Goal: Task Accomplishment & Management: Complete application form

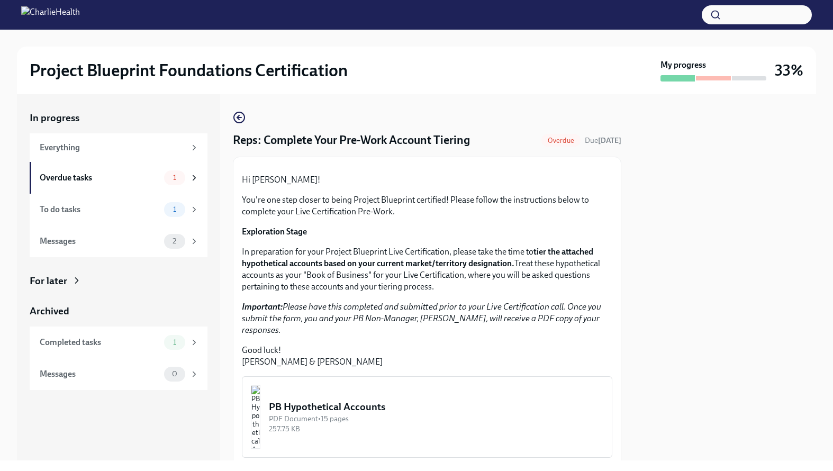
scroll to position [220, 0]
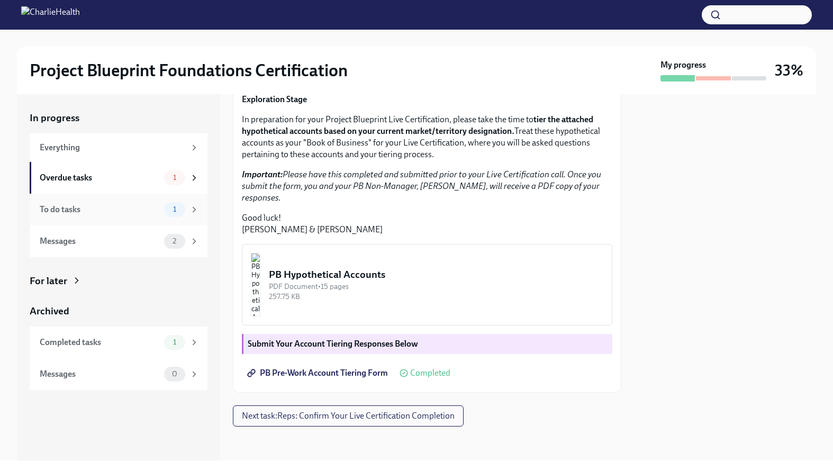
click at [117, 208] on div "To do tasks" at bounding box center [100, 210] width 120 height 12
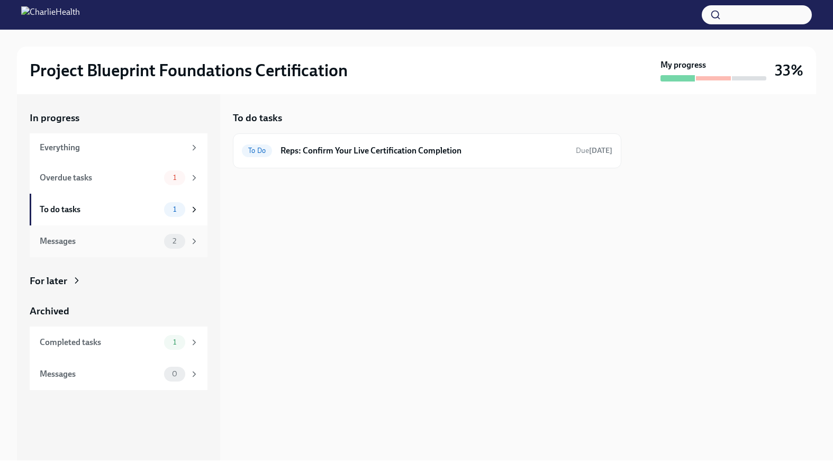
click at [116, 232] on div "Messages 2" at bounding box center [119, 241] width 178 height 32
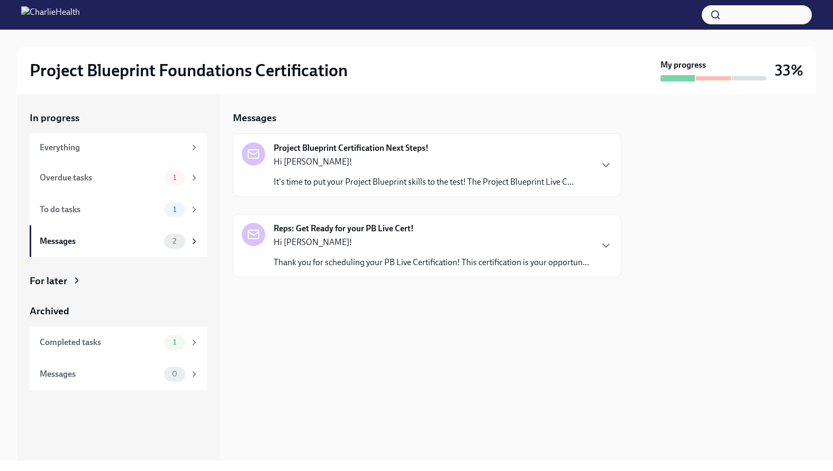
click at [442, 186] on p "It's time to put your Project Blueprint skills to the test! The Project Bluepri…" at bounding box center [423, 182] width 300 height 12
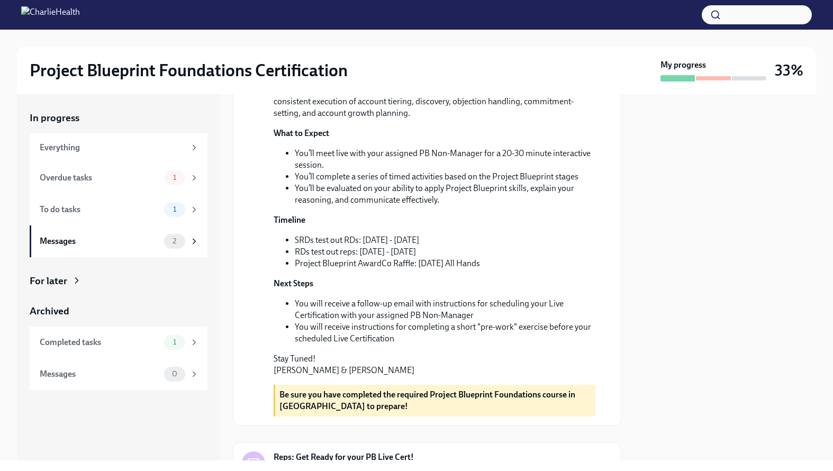
scroll to position [323, 0]
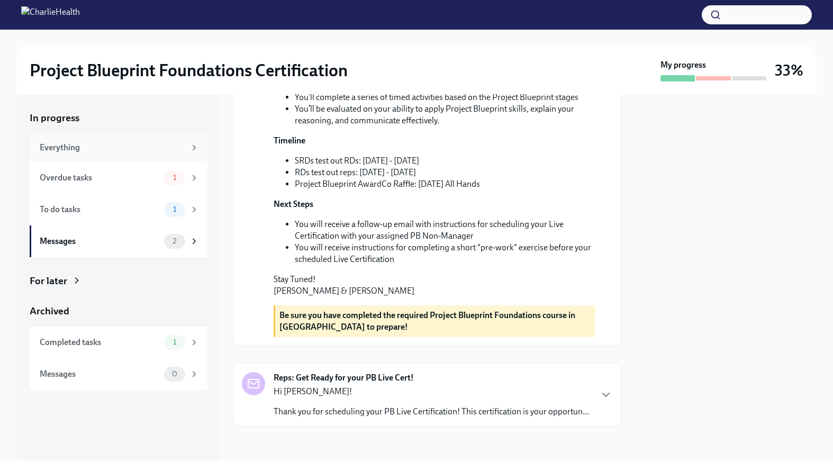
click at [141, 150] on div "Everything" at bounding box center [112, 148] width 145 height 12
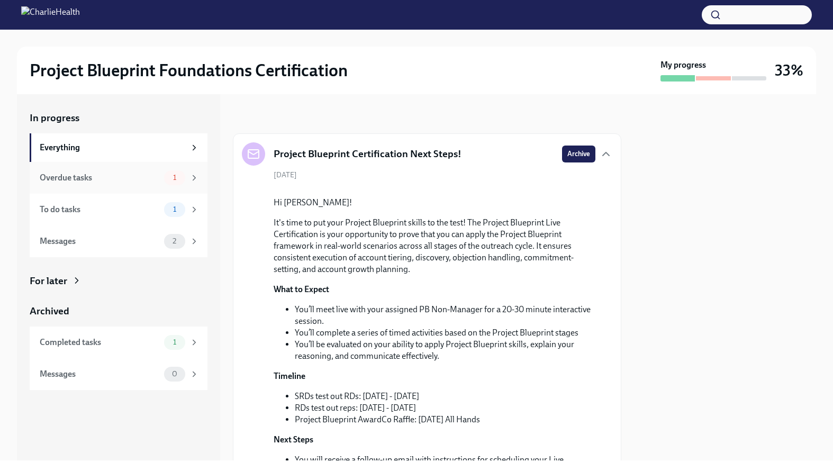
click at [103, 182] on div "Overdue tasks" at bounding box center [100, 178] width 120 height 12
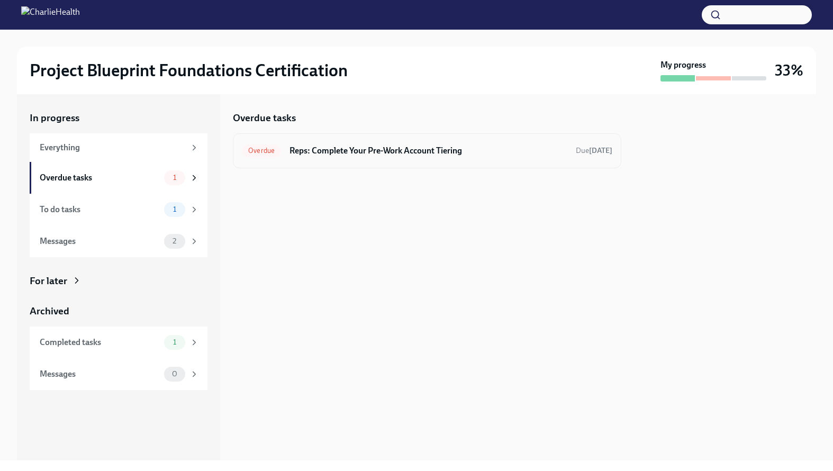
click at [508, 154] on h6 "Reps: Complete Your Pre-Work Account Tiering" at bounding box center [428, 151] width 278 height 12
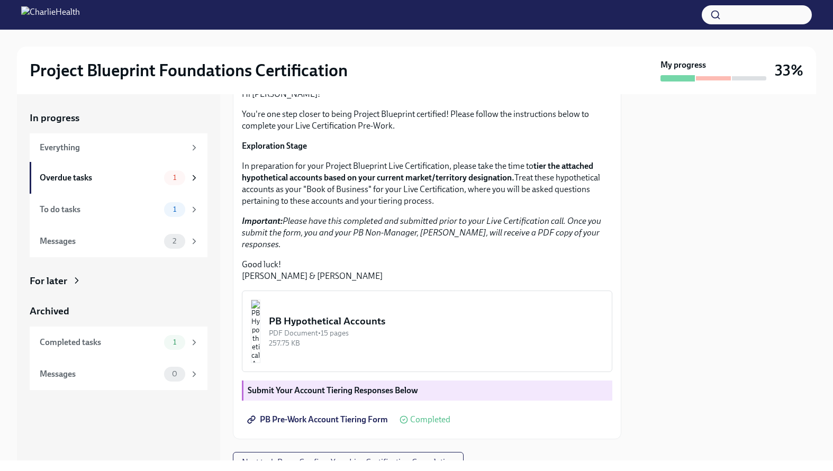
scroll to position [220, 0]
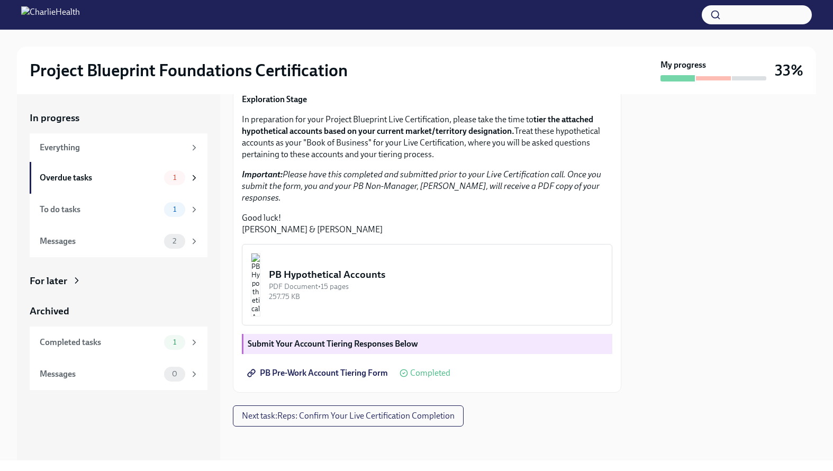
click at [260, 264] on img "button" at bounding box center [256, 284] width 10 height 63
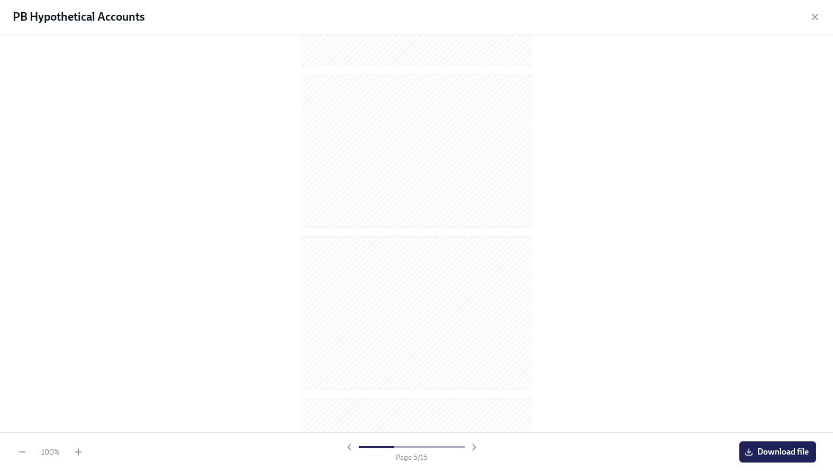
scroll to position [962, 0]
click at [782, 452] on span "Download file" at bounding box center [777, 451] width 62 height 11
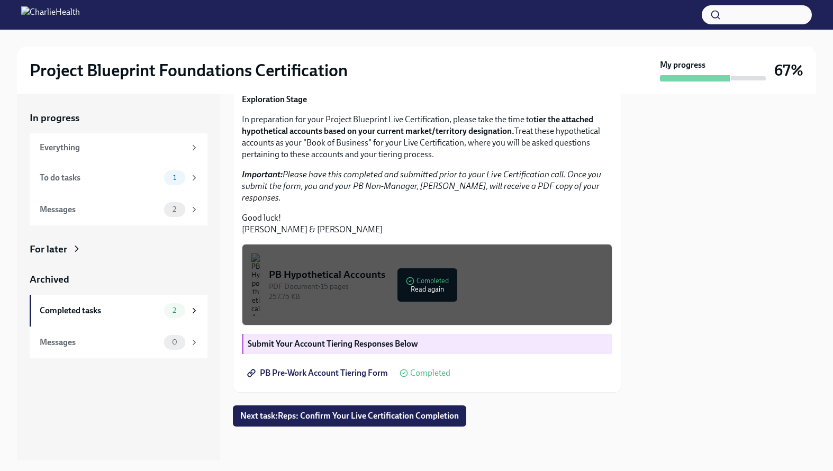
scroll to position [220, 0]
